Goal: Information Seeking & Learning: Learn about a topic

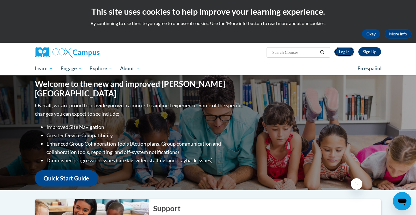
click at [346, 51] on link "Log In" at bounding box center [344, 51] width 20 height 9
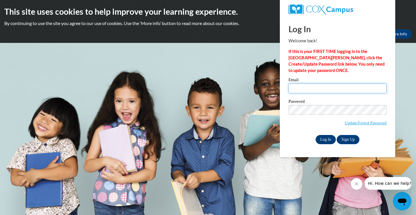
type input "tdieterich@waukesha.k12.wi.us"
click at [327, 140] on input "Log In" at bounding box center [325, 139] width 20 height 9
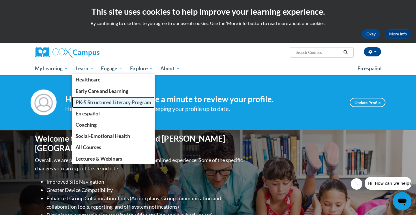
click at [86, 102] on span "PK-5 Structured Literacy Program" at bounding box center [114, 102] width 76 height 6
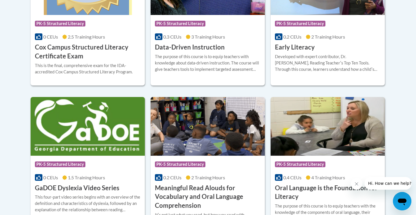
scroll to position [314, 0]
